Goal: Task Accomplishment & Management: Use online tool/utility

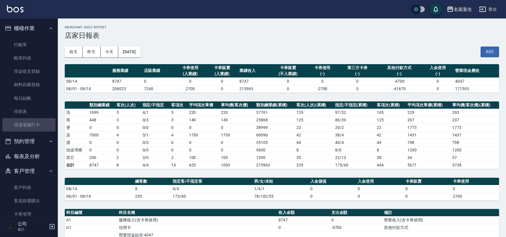
drag, startPoint x: 32, startPoint y: 125, endPoint x: 27, endPoint y: 134, distance: 9.6
click at [32, 125] on link "現場電腦打卡" at bounding box center [28, 124] width 53 height 13
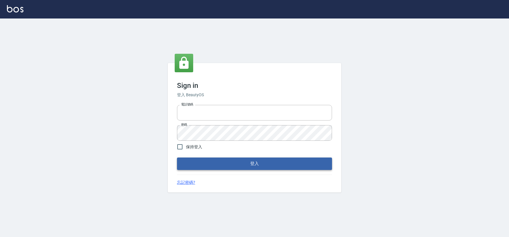
type input "034258365"
click at [269, 160] on button "登入" at bounding box center [254, 164] width 155 height 12
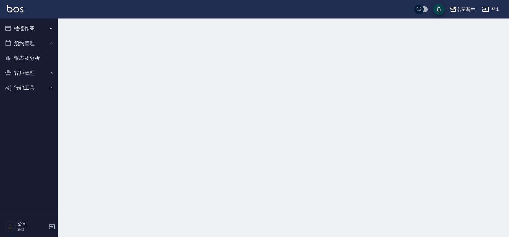
click at [41, 33] on button "櫃檯作業" at bounding box center [28, 28] width 53 height 15
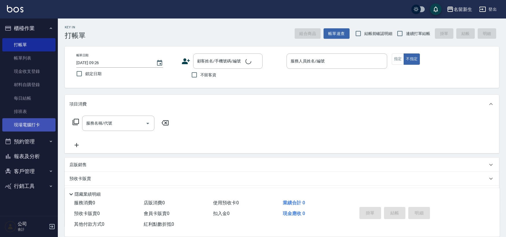
click at [24, 128] on link "現場電腦打卡" at bounding box center [28, 124] width 53 height 13
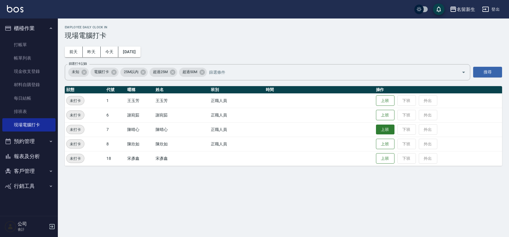
click at [387, 128] on button "上班" at bounding box center [385, 130] width 19 height 10
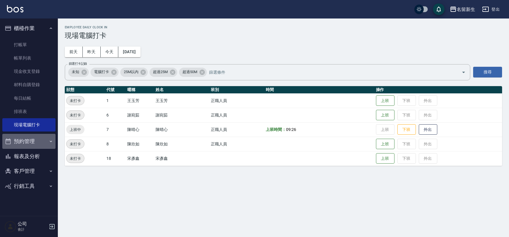
drag, startPoint x: 26, startPoint y: 140, endPoint x: 32, endPoint y: 175, distance: 35.6
click at [28, 155] on ul "櫃檯作業 打帳單 帳單列表 現金收支登錄 材料自購登錄 每日結帳 排班表 現場電腦打卡 預約管理 預約管理 單日預約紀錄 單週預約紀錄 報表及分析 報表目錄 …" at bounding box center [28, 107] width 53 height 177
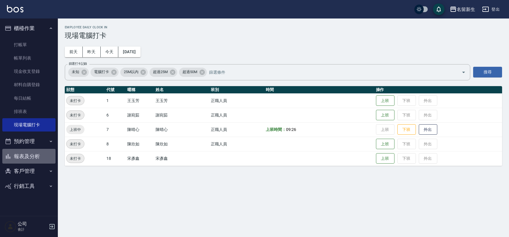
click at [34, 155] on button "報表及分析" at bounding box center [28, 156] width 53 height 15
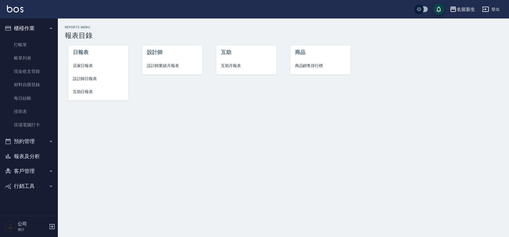
click at [166, 64] on span "設計師業績月報表" at bounding box center [172, 66] width 51 height 6
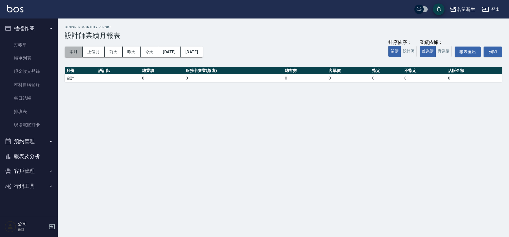
click at [75, 53] on button "本月" at bounding box center [74, 52] width 18 height 11
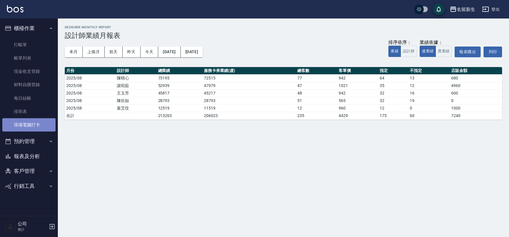
click at [45, 126] on link "現場電腦打卡" at bounding box center [28, 124] width 53 height 13
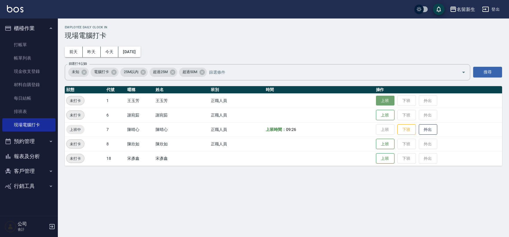
click at [389, 101] on button "上班" at bounding box center [385, 101] width 19 height 10
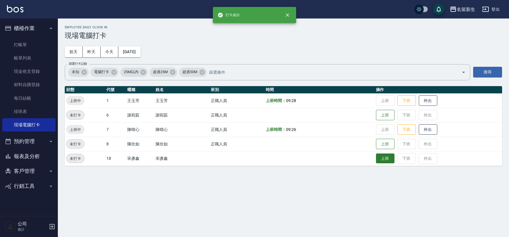
click at [391, 157] on button "上班" at bounding box center [385, 159] width 19 height 10
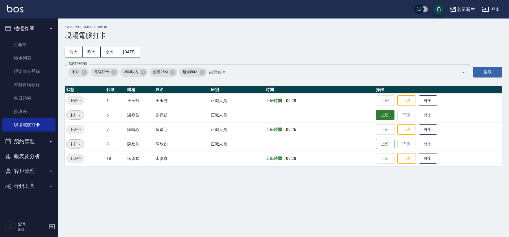
click at [383, 117] on button "上班" at bounding box center [385, 115] width 19 height 10
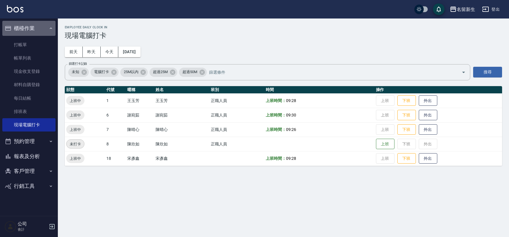
click at [27, 27] on button "櫃檯作業" at bounding box center [28, 28] width 53 height 15
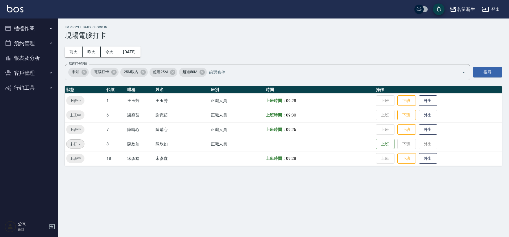
click at [20, 55] on button "報表及分析" at bounding box center [28, 58] width 53 height 15
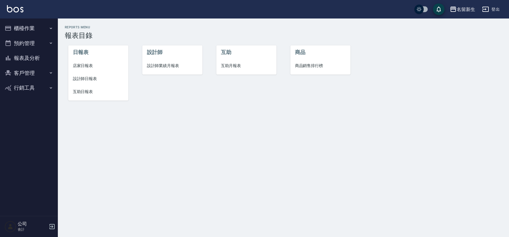
click at [155, 64] on span "設計師業績月報表" at bounding box center [172, 66] width 51 height 6
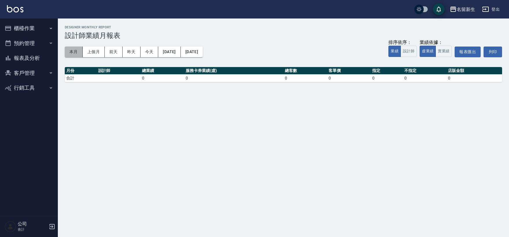
click at [74, 52] on button "本月" at bounding box center [74, 52] width 18 height 11
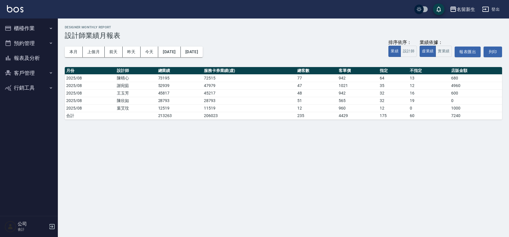
click at [32, 70] on button "客戶管理" at bounding box center [28, 73] width 53 height 15
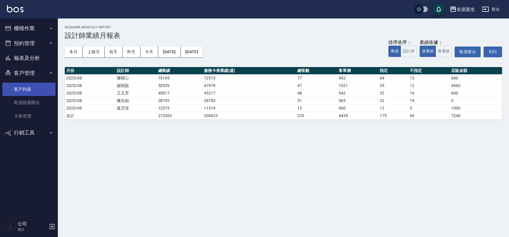
click at [32, 85] on link "客戶列表" at bounding box center [28, 89] width 53 height 13
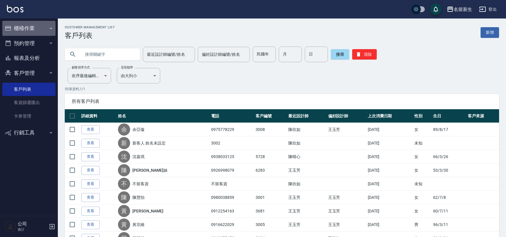
click at [33, 27] on button "櫃檯作業" at bounding box center [28, 28] width 53 height 15
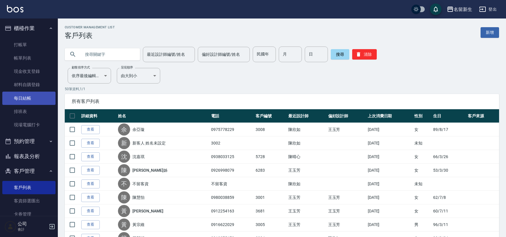
click at [30, 98] on link "每日結帳" at bounding box center [28, 98] width 53 height 13
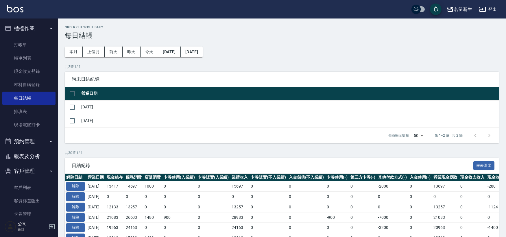
click at [78, 105] on td at bounding box center [72, 107] width 15 height 14
click at [75, 107] on input "checkbox" at bounding box center [72, 107] width 12 height 12
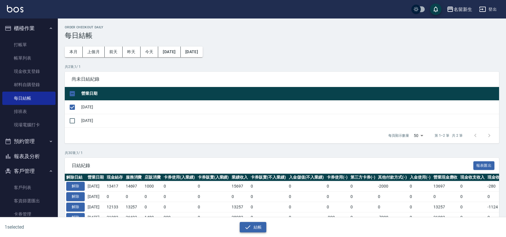
click at [257, 225] on button "結帳" at bounding box center [253, 227] width 27 height 11
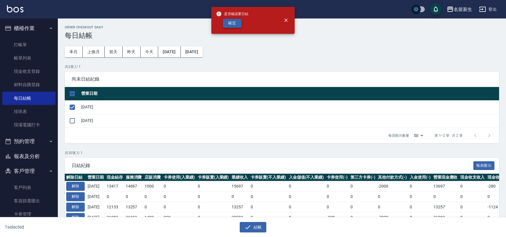
click at [234, 25] on button "確定" at bounding box center [232, 23] width 19 height 9
checkbox input "false"
